Goal: Task Accomplishment & Management: Use online tool/utility

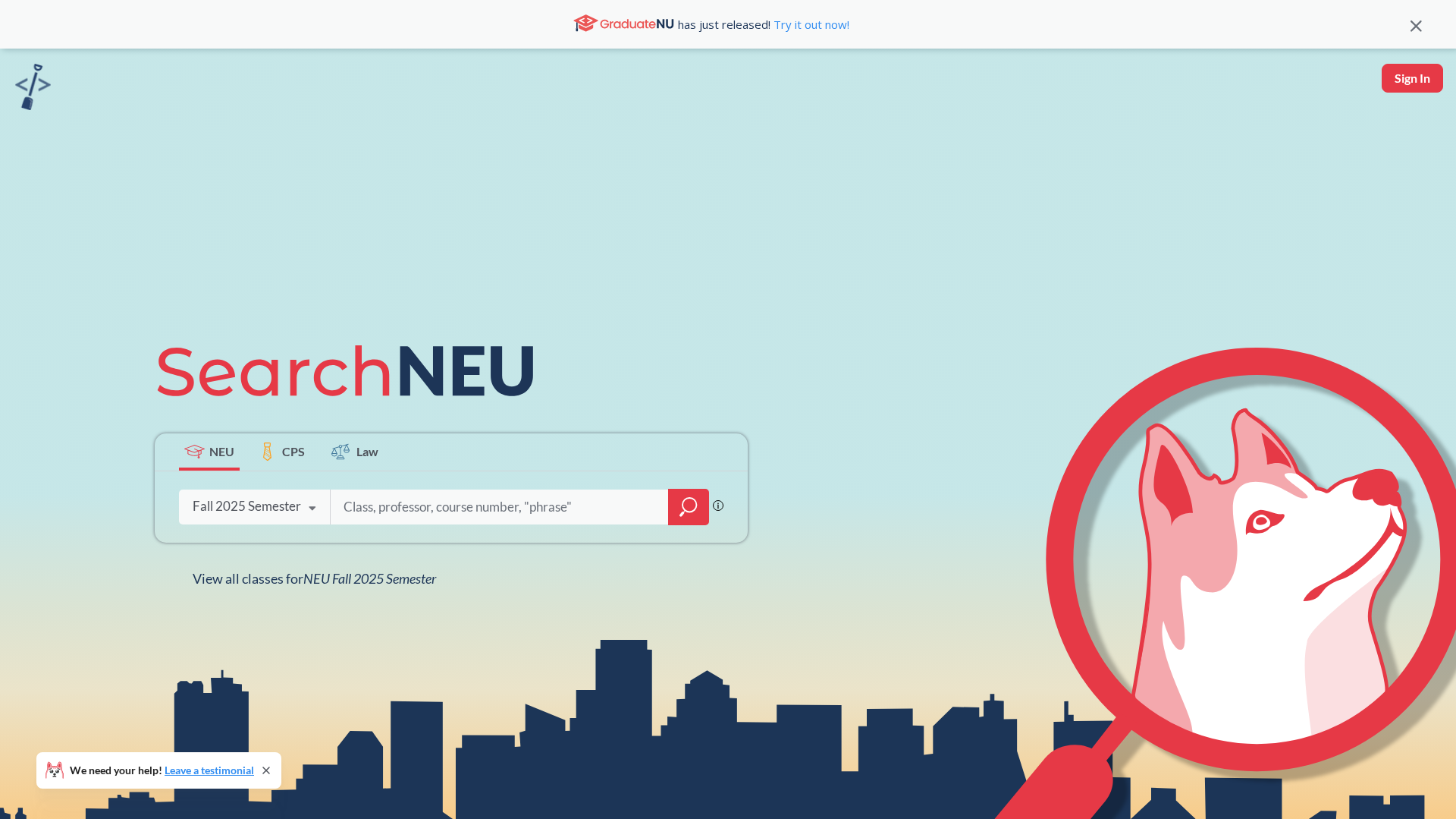
click at [512, 505] on input "search" at bounding box center [500, 507] width 316 height 32
type input "mism 2301"
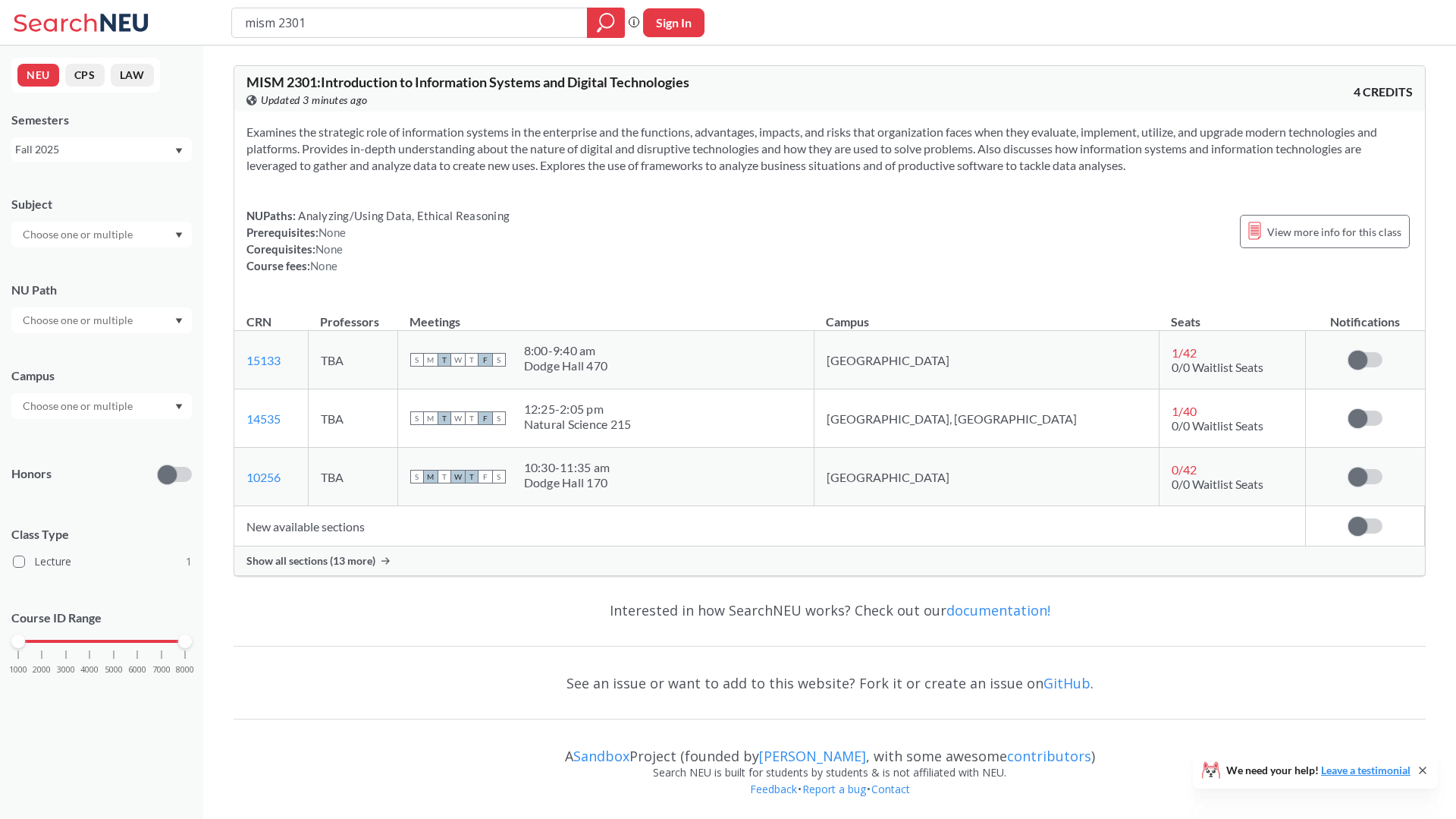
click at [560, 565] on div "Show all sections (13 more)" at bounding box center [829, 561] width 1190 height 29
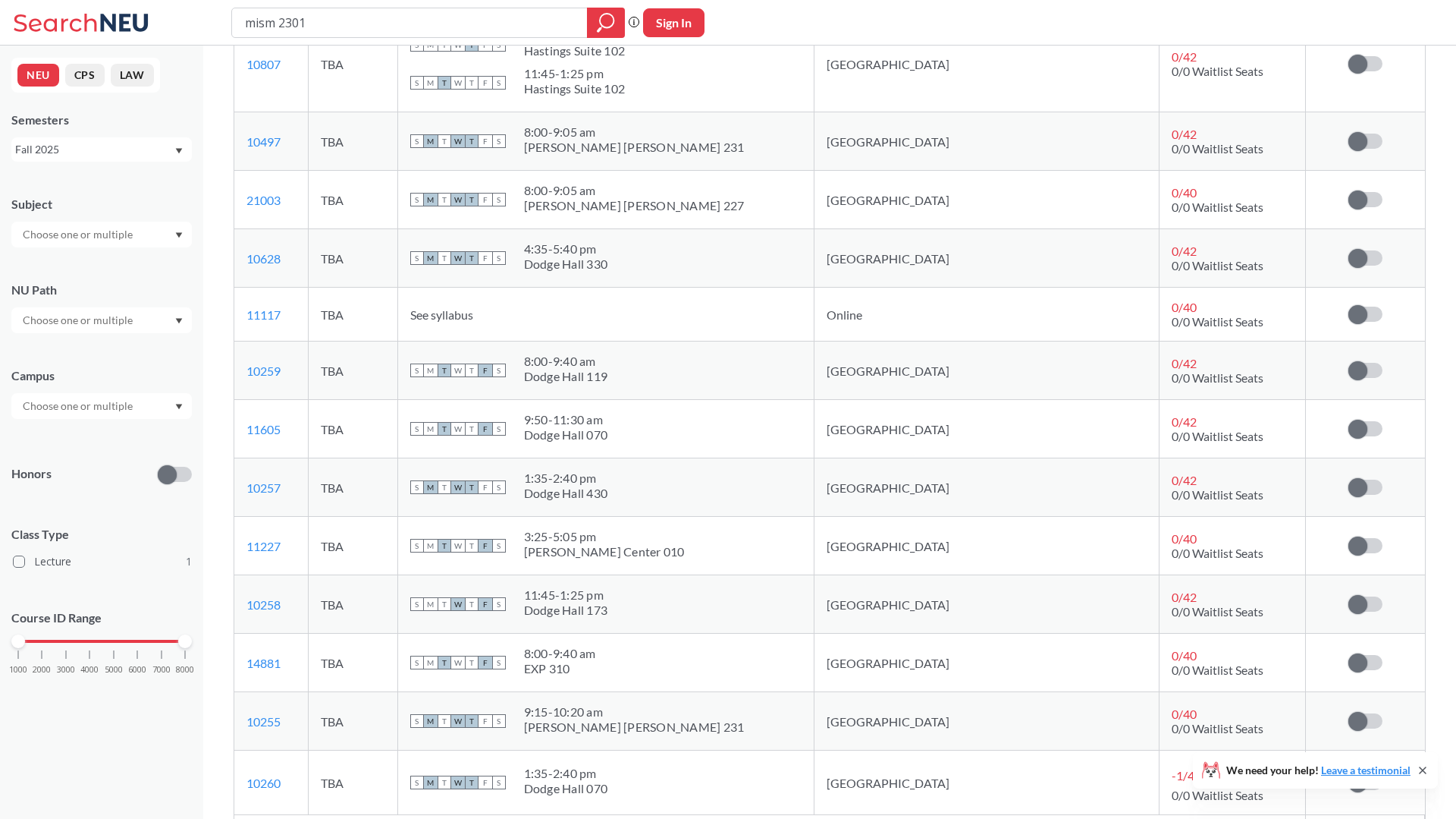
scroll to position [476, 0]
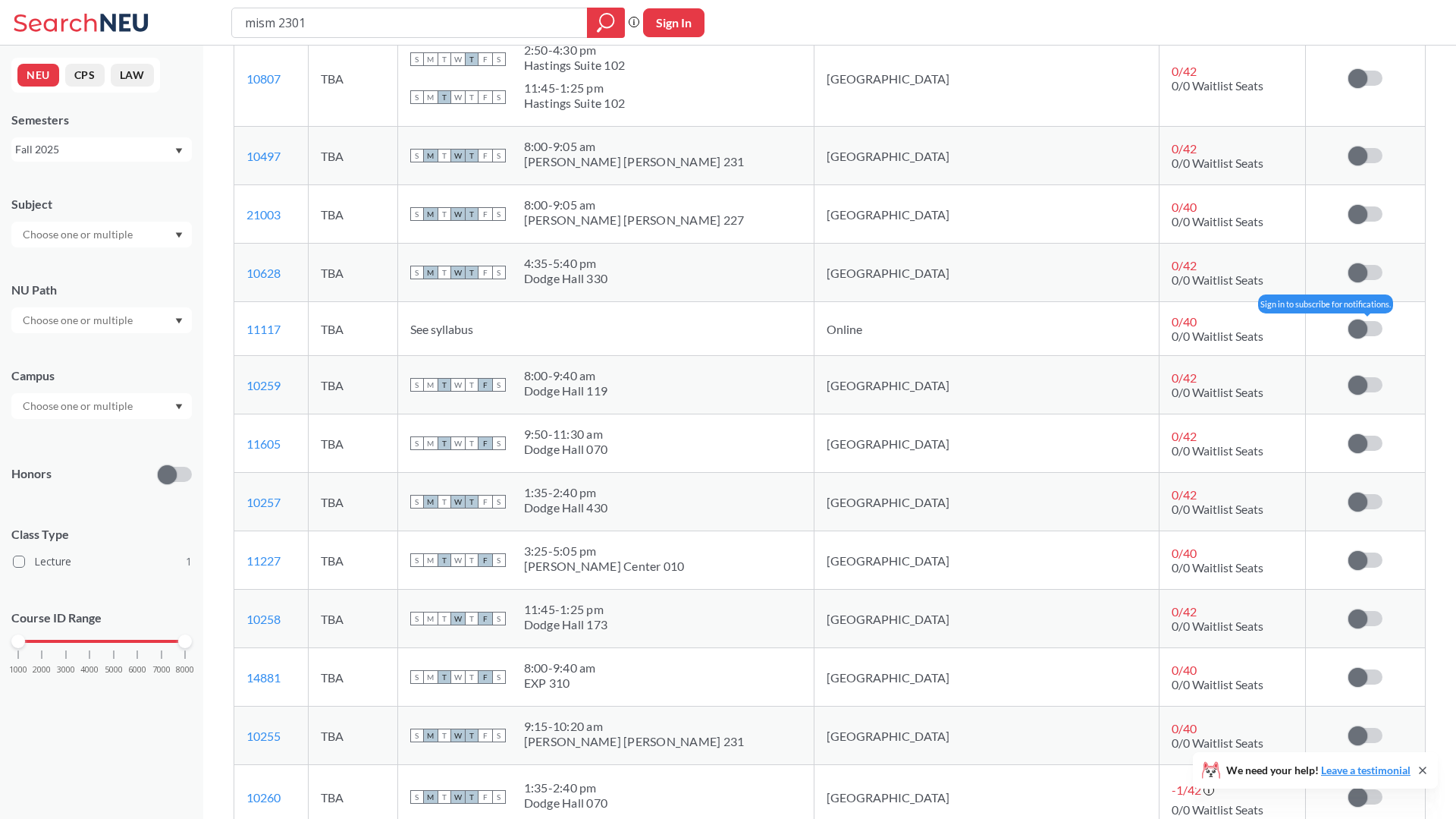
click at [1360, 332] on span at bounding box center [1358, 329] width 19 height 19
click at [1349, 321] on input "checkbox" at bounding box center [1349, 321] width 0 height 0
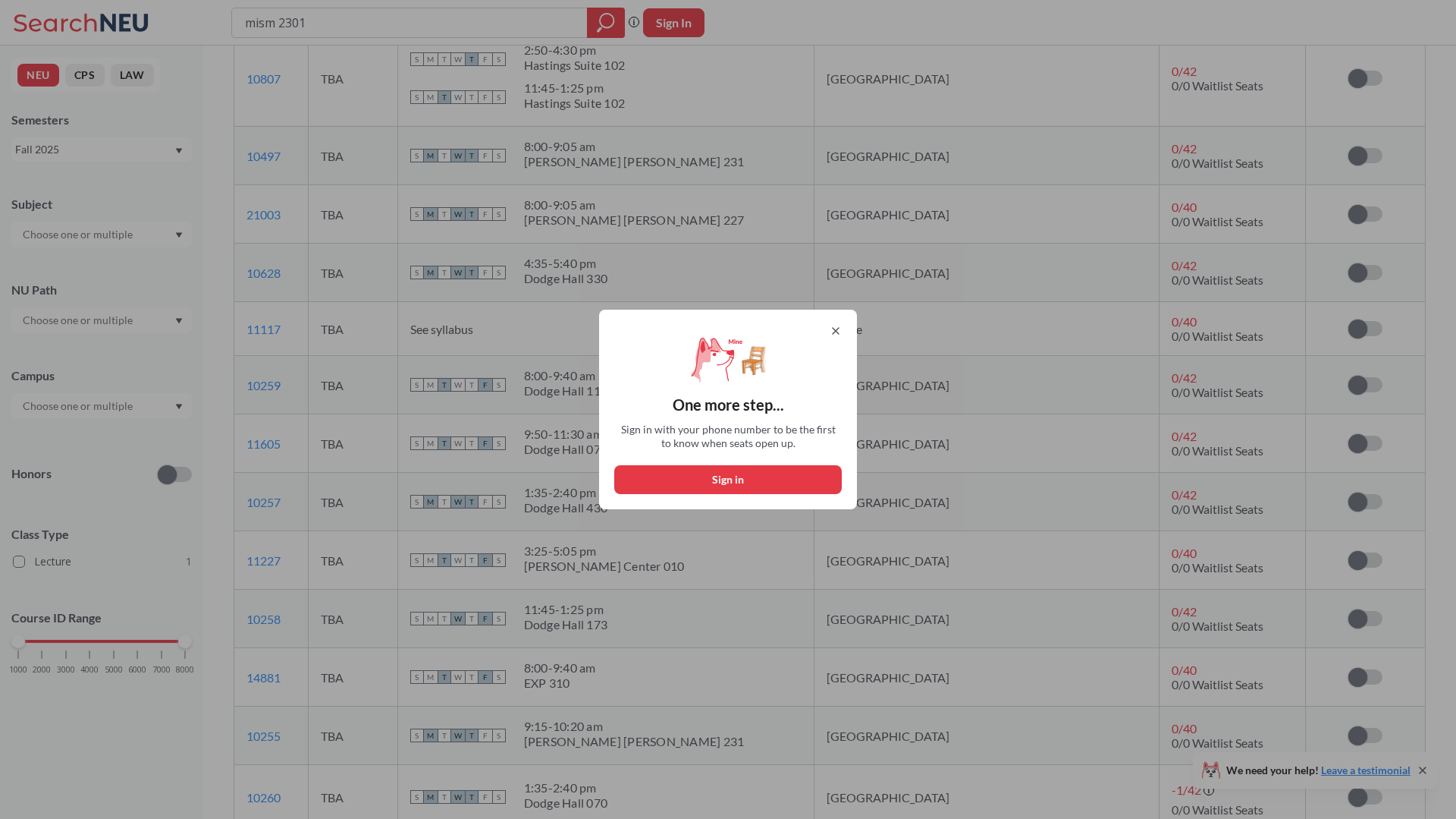
click at [836, 323] on div "One more step... Sign in with your phone number to be the first to know when se…" at bounding box center [728, 410] width 258 height 199
click at [831, 329] on icon at bounding box center [836, 331] width 12 height 12
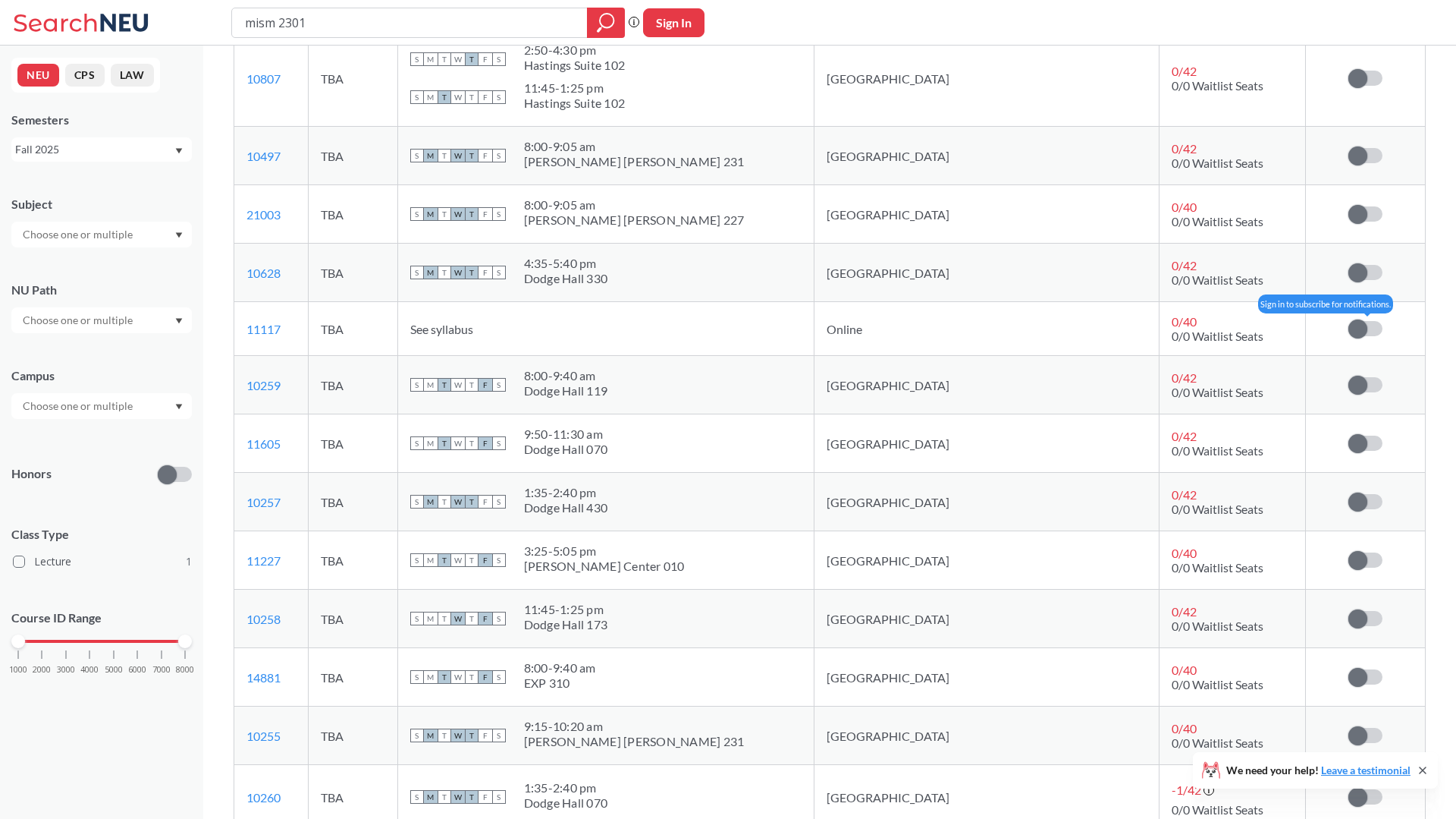
click at [1355, 324] on span at bounding box center [1358, 329] width 19 height 19
click at [1349, 321] on input "checkbox" at bounding box center [1349, 321] width 0 height 0
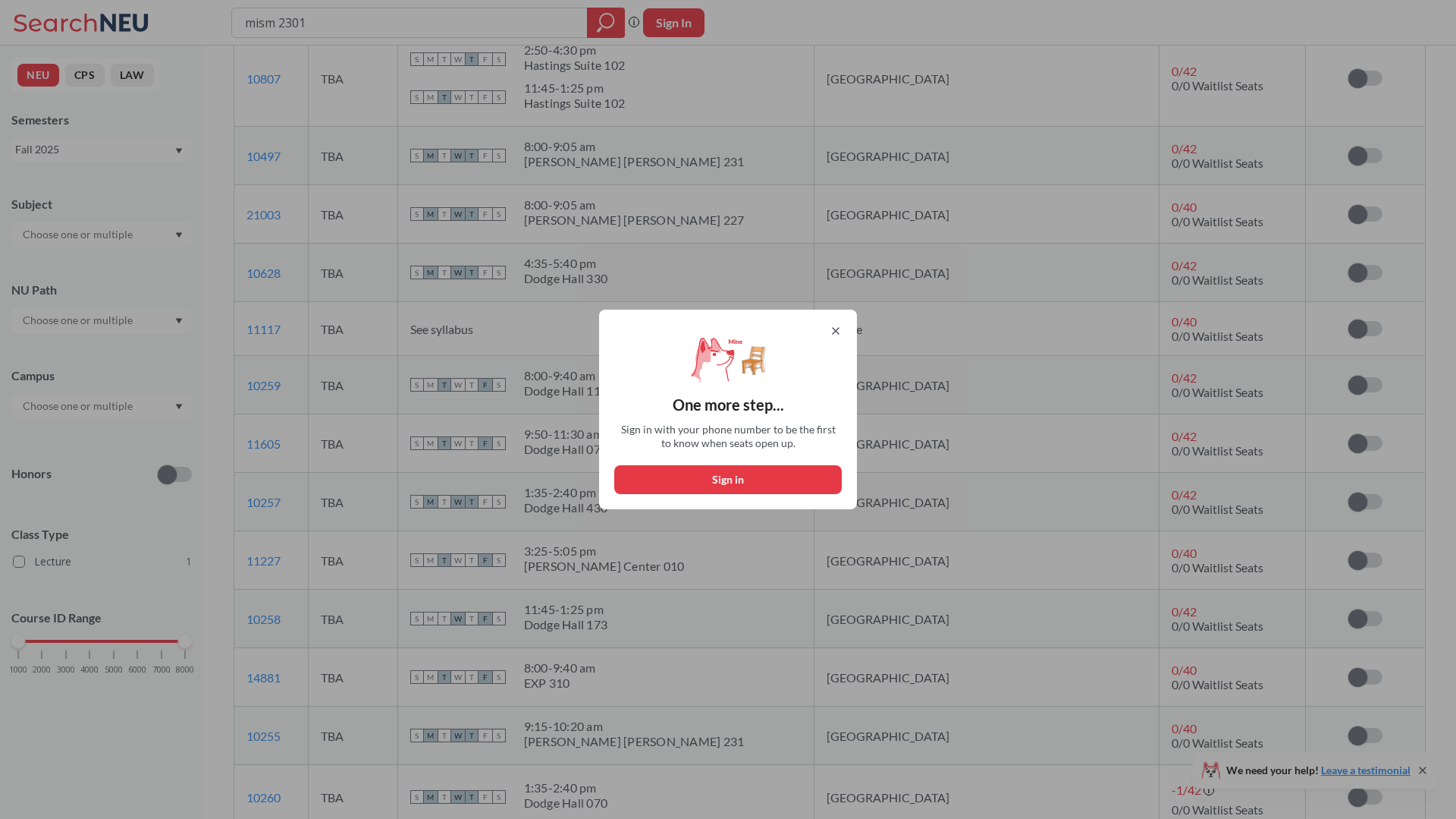
click at [791, 492] on button "Sign in" at bounding box center [728, 479] width 227 height 29
select select "US"
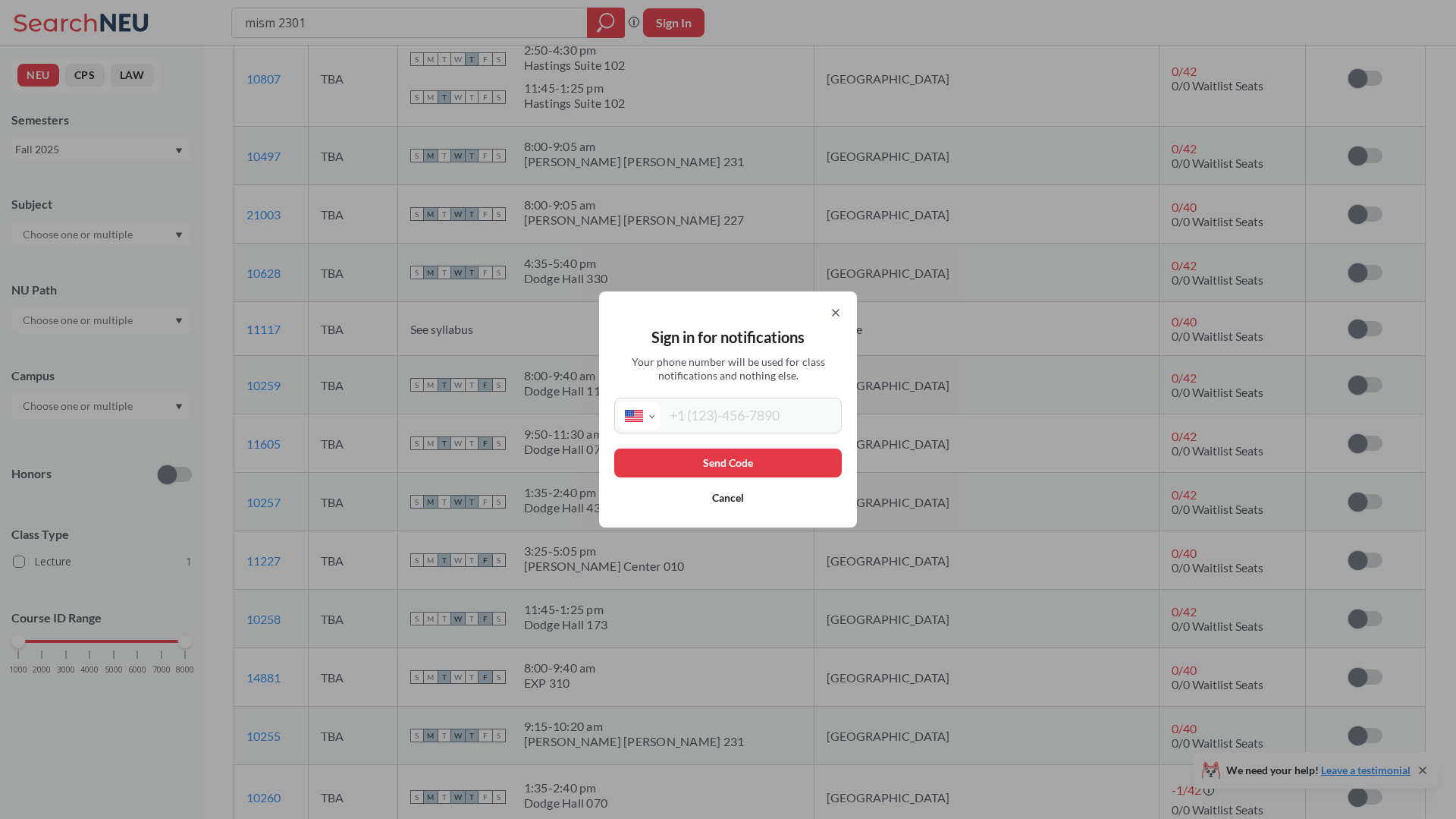
click at [839, 312] on icon at bounding box center [836, 312] width 12 height 12
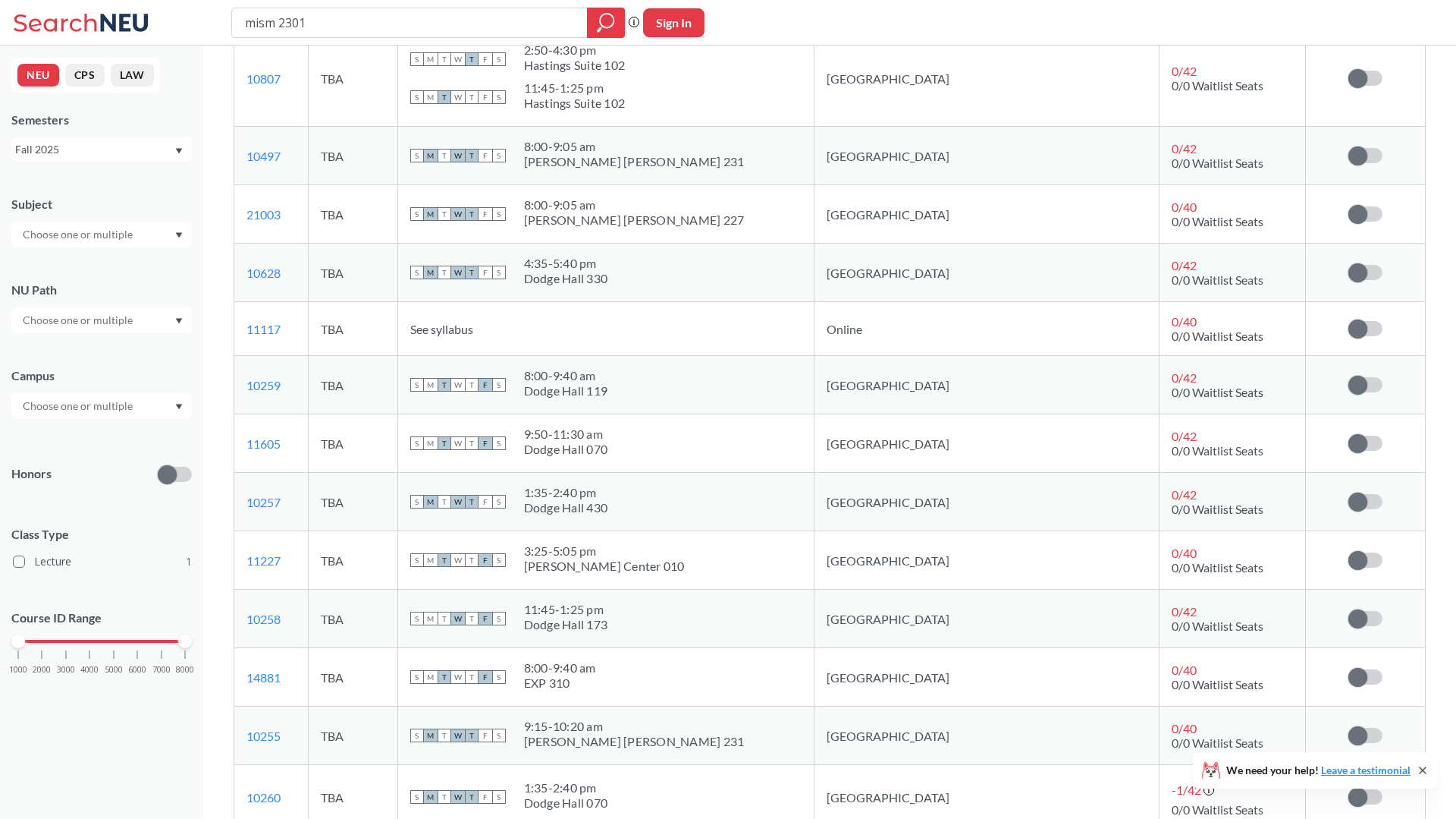
scroll to position [0, 0]
